Goal: Check status: Check status

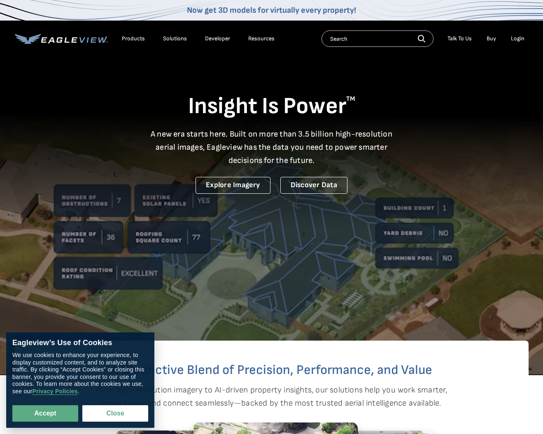
click at [517, 39] on div "Login" at bounding box center [518, 38] width 14 height 7
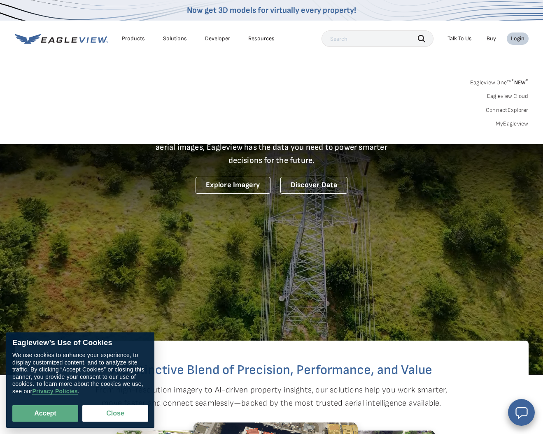
click at [509, 122] on link "MyEagleview" at bounding box center [511, 123] width 33 height 7
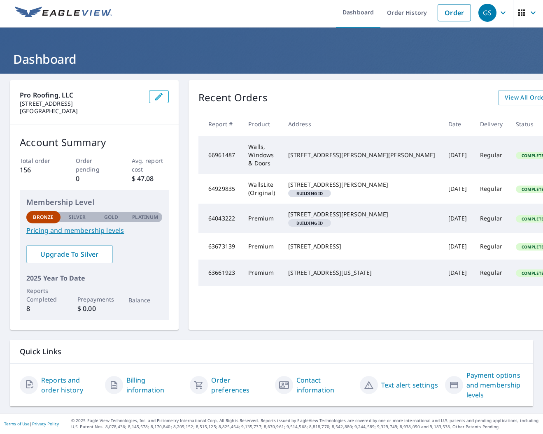
scroll to position [7, 0]
click at [504, 94] on span "View All Orders" at bounding box center [526, 98] width 45 height 10
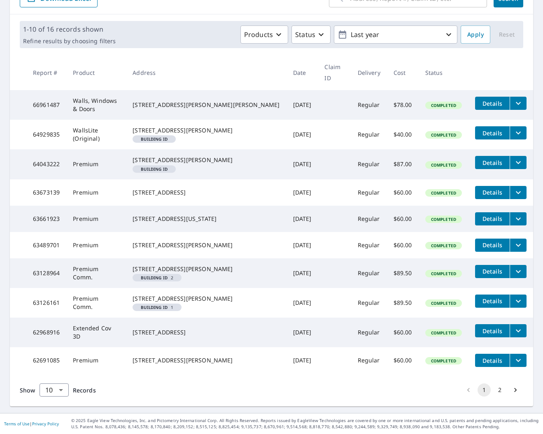
scroll to position [138, 0]
click at [500, 391] on button "2" at bounding box center [499, 389] width 13 height 13
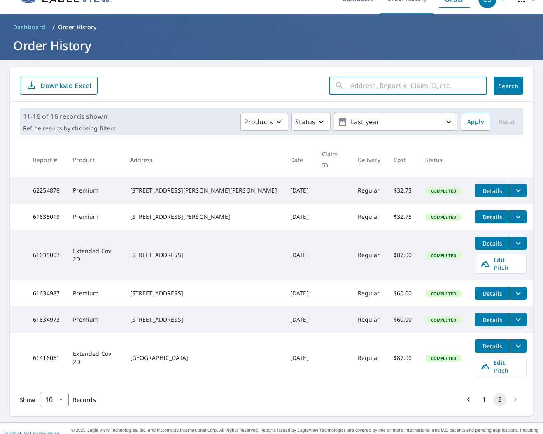
click at [388, 85] on input "text" at bounding box center [418, 85] width 137 height 23
type input "[PERSON_NAME]"
click at [508, 86] on button "Search" at bounding box center [508, 86] width 30 height 18
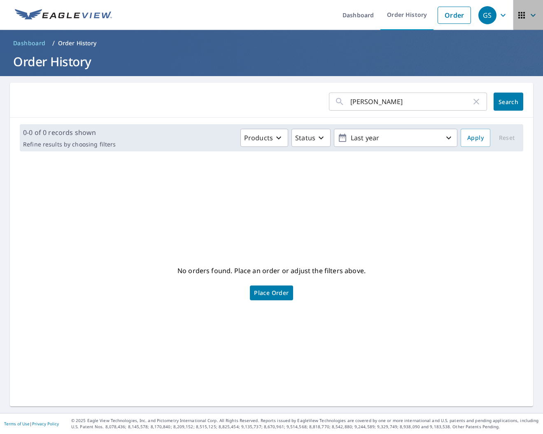
click at [523, 14] on icon "button" at bounding box center [521, 15] width 10 height 10
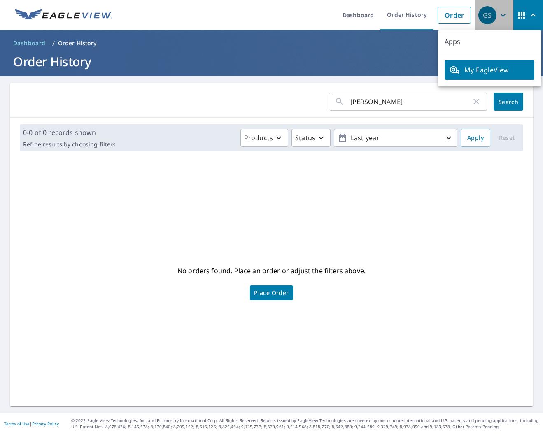
click at [503, 14] on icon "button" at bounding box center [503, 15] width 10 height 10
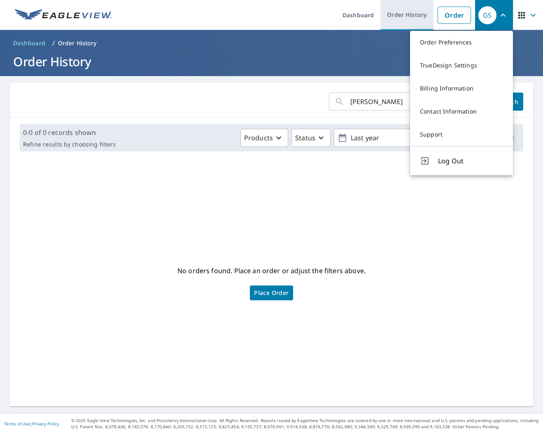
click at [423, 12] on link "Order History" at bounding box center [406, 15] width 53 height 30
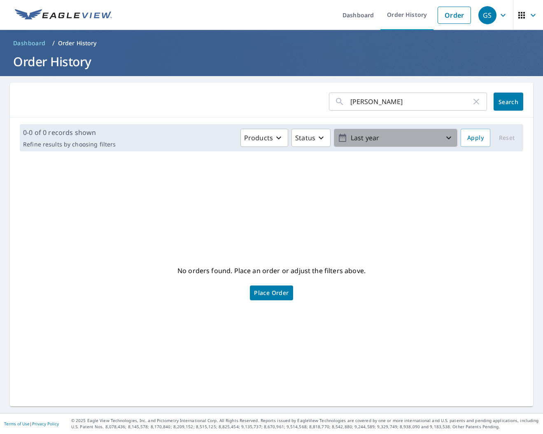
click at [451, 138] on icon "button" at bounding box center [449, 138] width 10 height 10
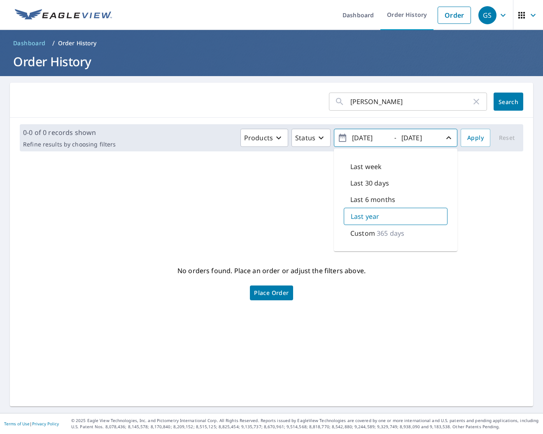
click at [458, 202] on div "No orders found. Place an order or adjust the filters above. Place Order" at bounding box center [271, 282] width 510 height 235
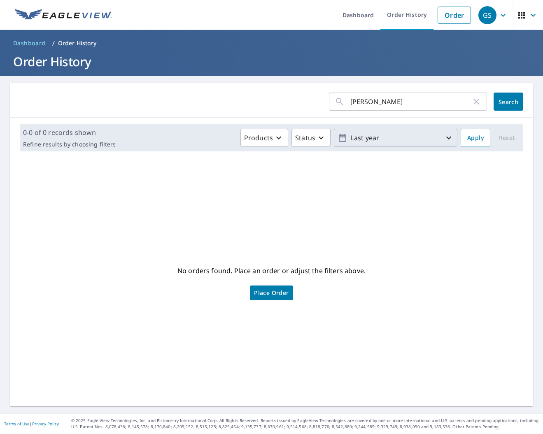
click at [386, 140] on p "Last year" at bounding box center [395, 138] width 96 height 14
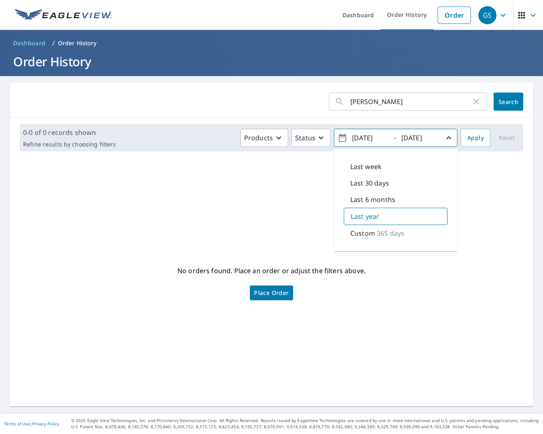
click at [343, 137] on icon "button" at bounding box center [342, 138] width 10 height 10
click at [387, 137] on input "[DATE]" at bounding box center [369, 137] width 40 height 13
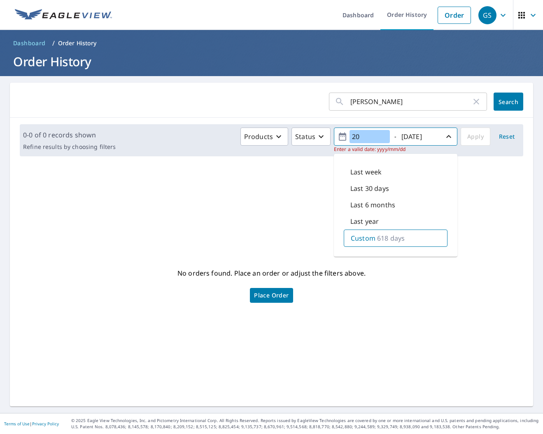
type input "2"
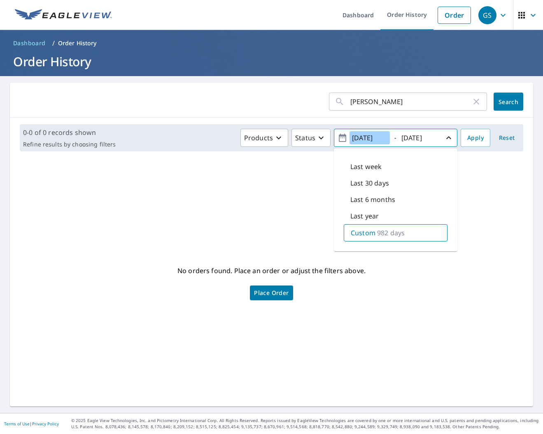
type input "[DATE]"
click at [390, 228] on p "982 days" at bounding box center [391, 233] width 28 height 10
click at [478, 141] on span "Apply" at bounding box center [475, 138] width 16 height 10
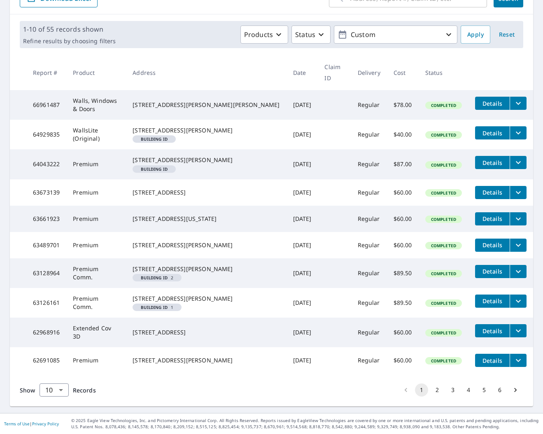
scroll to position [138, 0]
click at [439, 389] on button "2" at bounding box center [436, 389] width 13 height 13
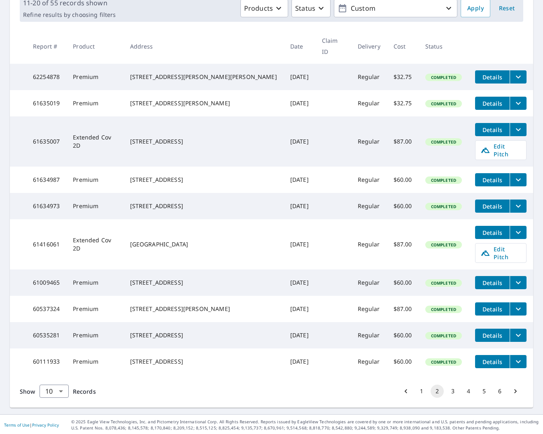
scroll to position [130, 0]
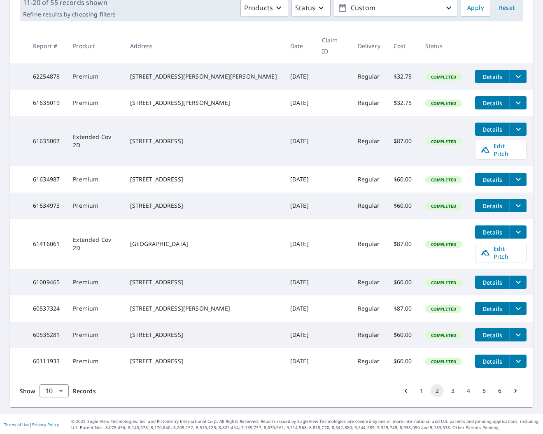
click at [513, 304] on icon "filesDropdownBtn-60537324" at bounding box center [518, 309] width 10 height 10
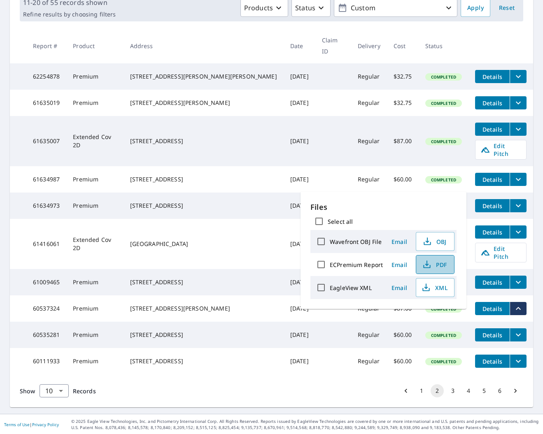
click at [430, 266] on icon "button" at bounding box center [427, 265] width 10 height 10
